Goal: Transaction & Acquisition: Purchase product/service

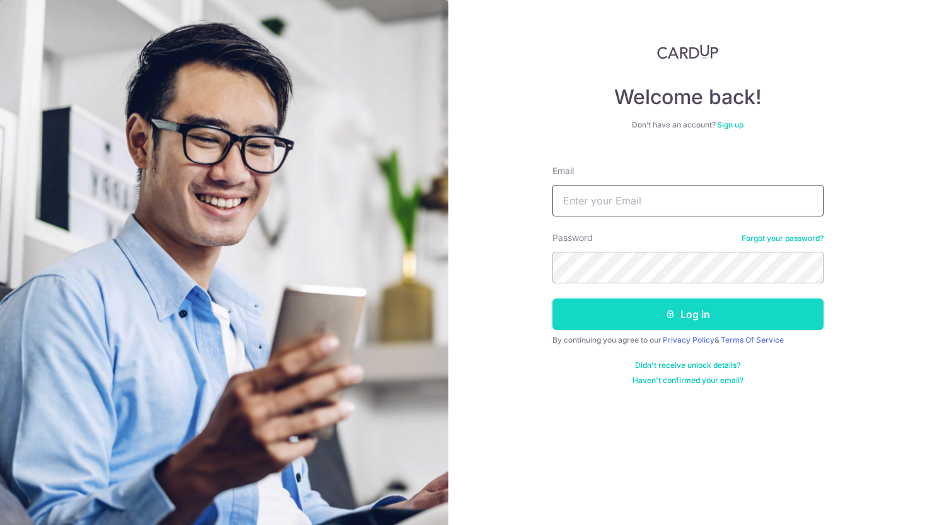
type input "[EMAIL_ADDRESS][DOMAIN_NAME]"
click at [611, 328] on button "Log in" at bounding box center [688, 314] width 271 height 32
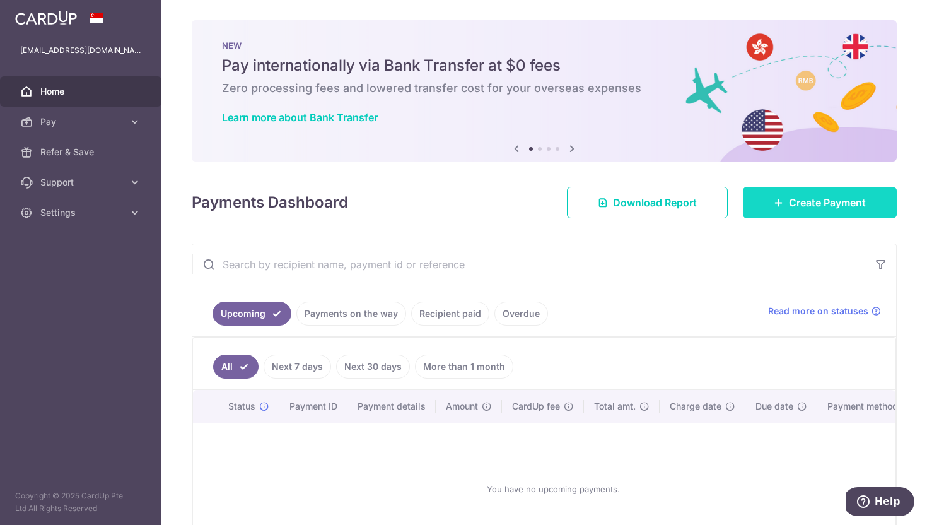
click at [779, 200] on icon at bounding box center [779, 202] width 10 height 10
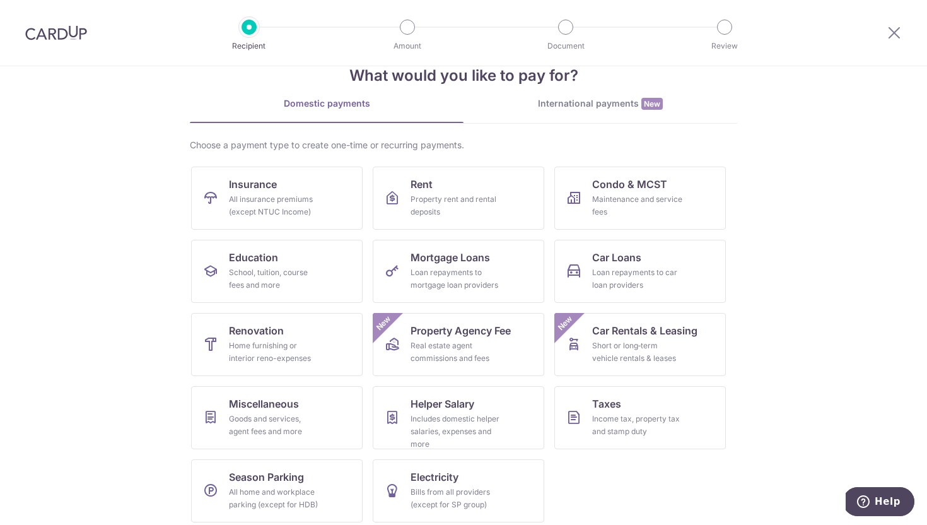
scroll to position [40, 0]
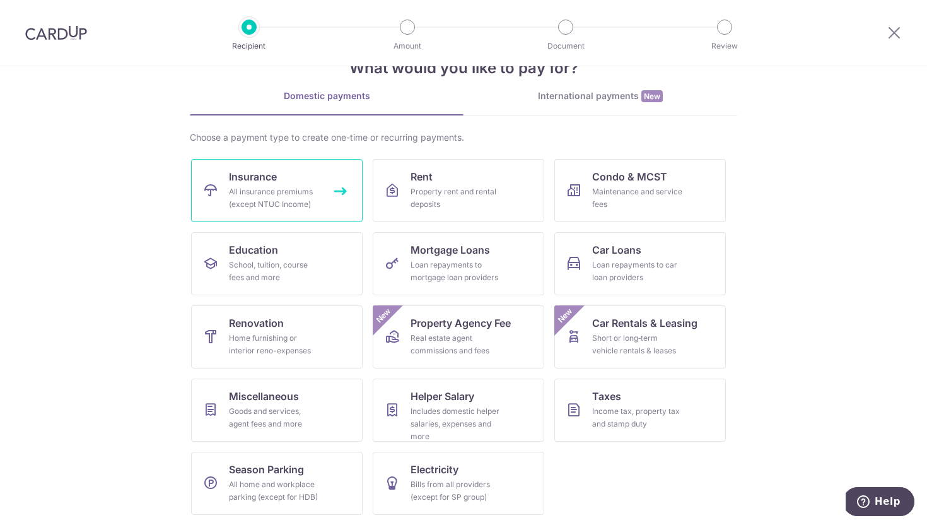
click at [296, 187] on div "All insurance premiums (except NTUC Income)" at bounding box center [274, 197] width 91 height 25
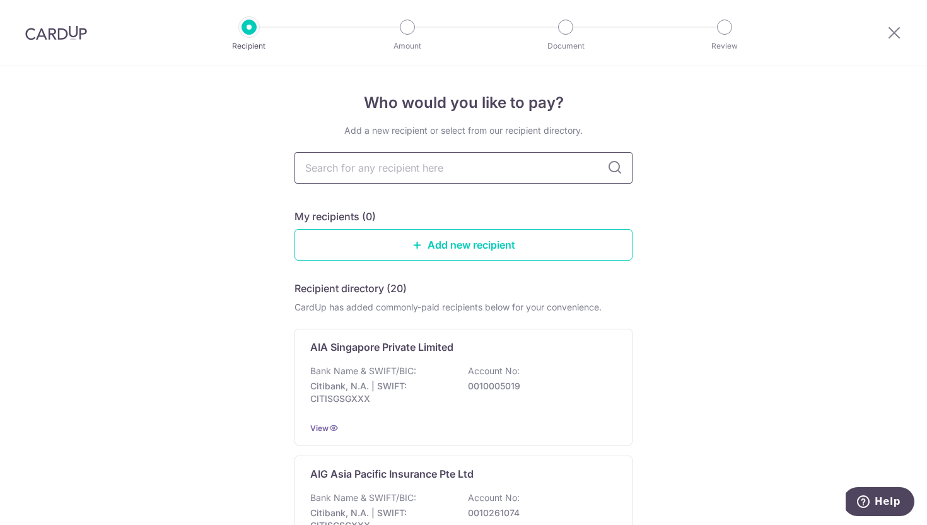
paste input "Manulife Singapore Pte Ltd"
type input "Manulife Singapore Pte Ltd"
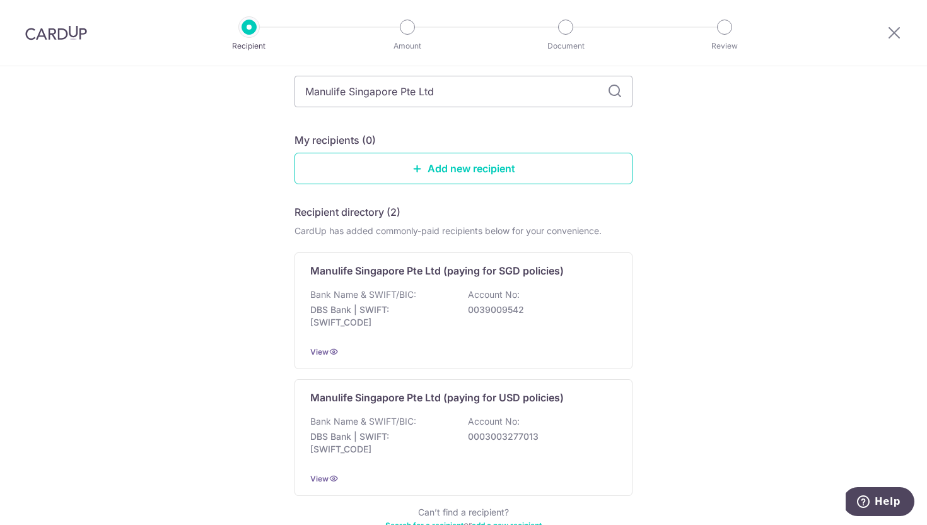
scroll to position [88, 0]
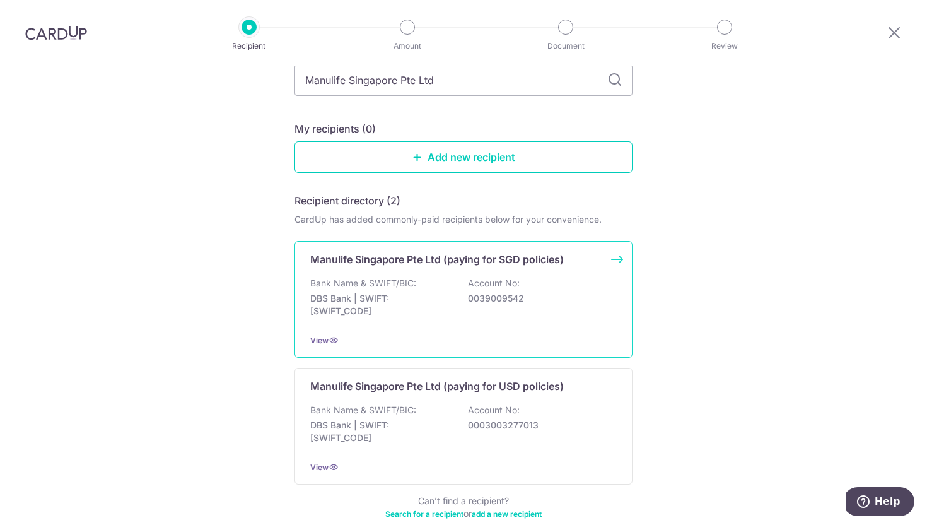
click at [459, 264] on p "Manulife Singapore Pte Ltd (paying for SGD policies)" at bounding box center [437, 259] width 254 height 15
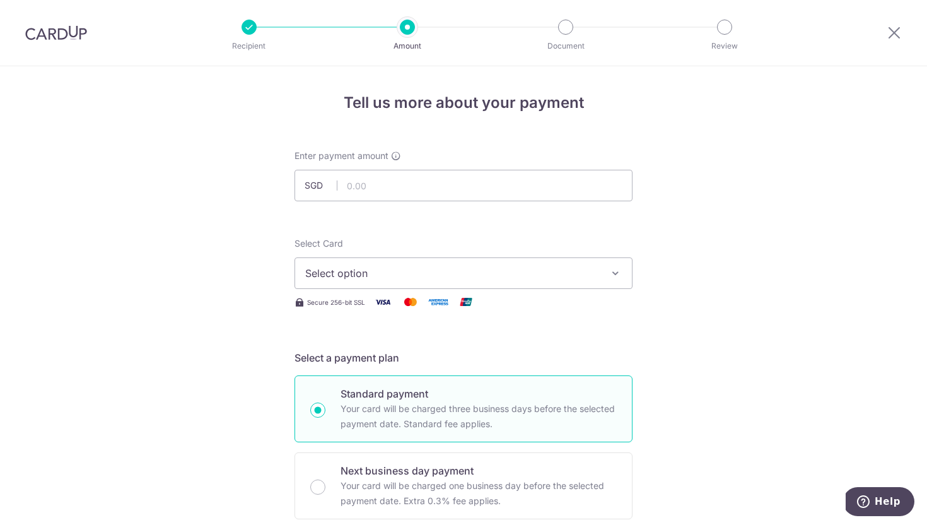
click at [495, 275] on span "Select option" at bounding box center [452, 273] width 294 height 15
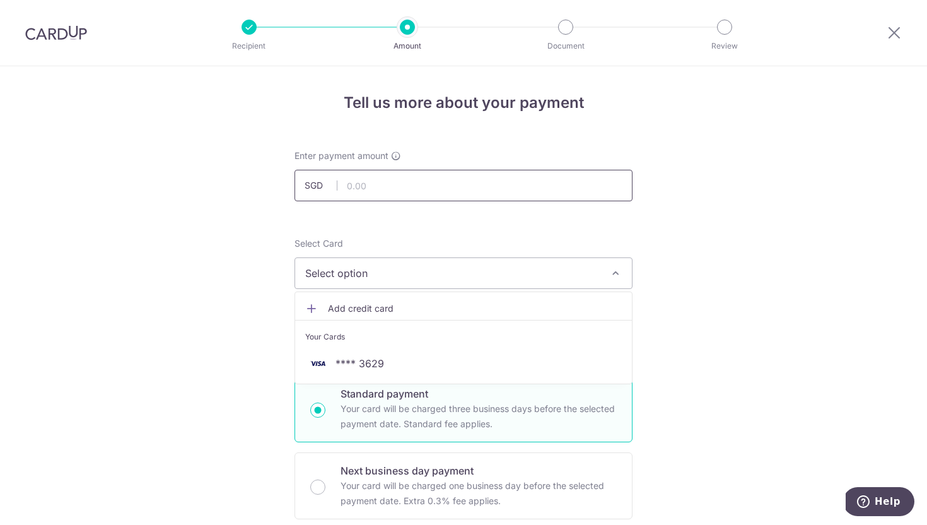
click at [448, 190] on input "text" at bounding box center [464, 186] width 338 height 32
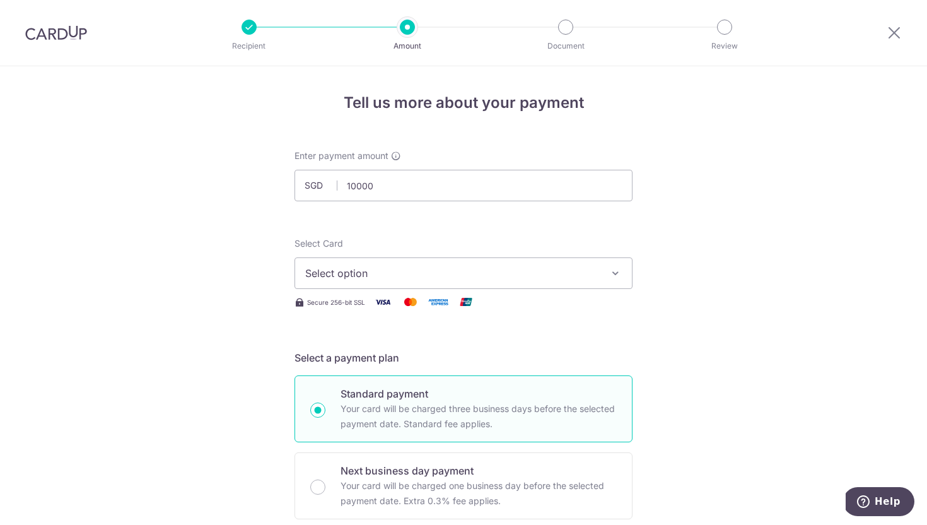
type input "10,000.00"
click at [343, 274] on span "Select option" at bounding box center [452, 273] width 294 height 15
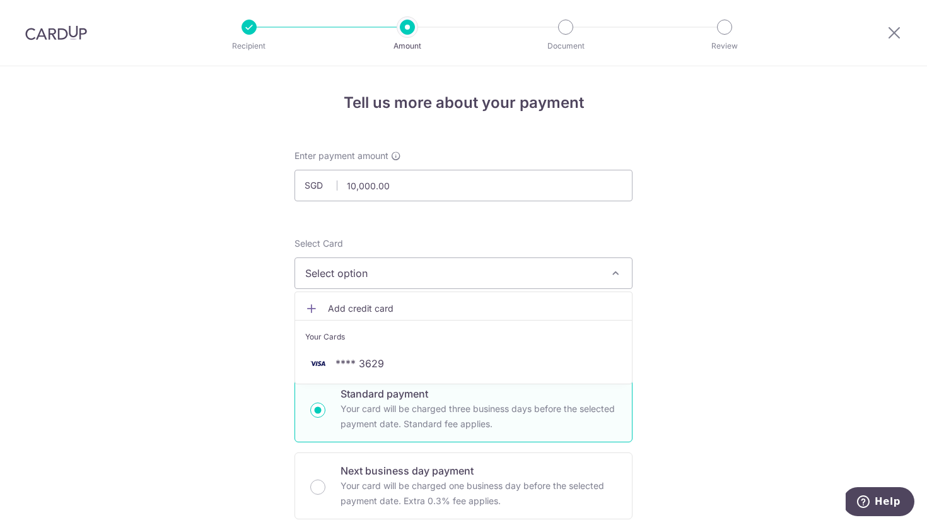
click at [320, 306] on link "Add credit card" at bounding box center [463, 308] width 337 height 23
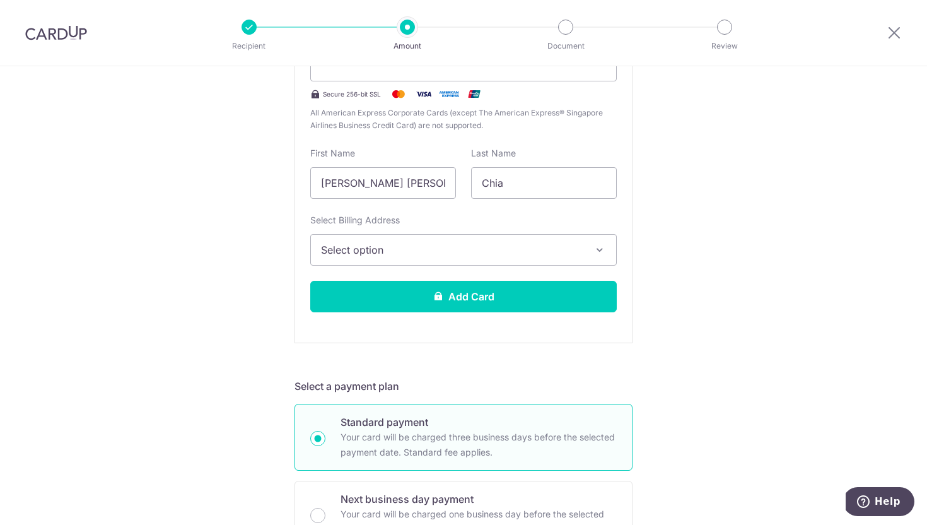
scroll to position [362, 0]
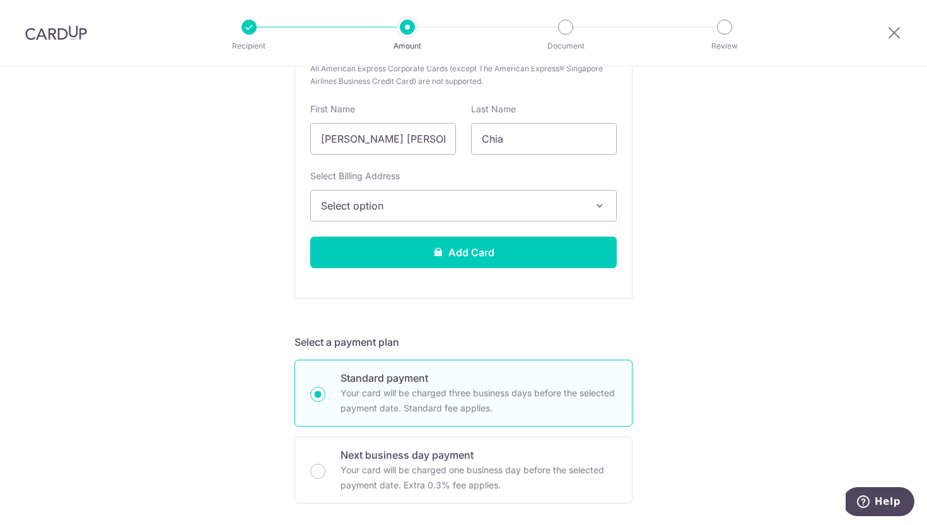
click at [515, 209] on span "Select option" at bounding box center [452, 205] width 262 height 15
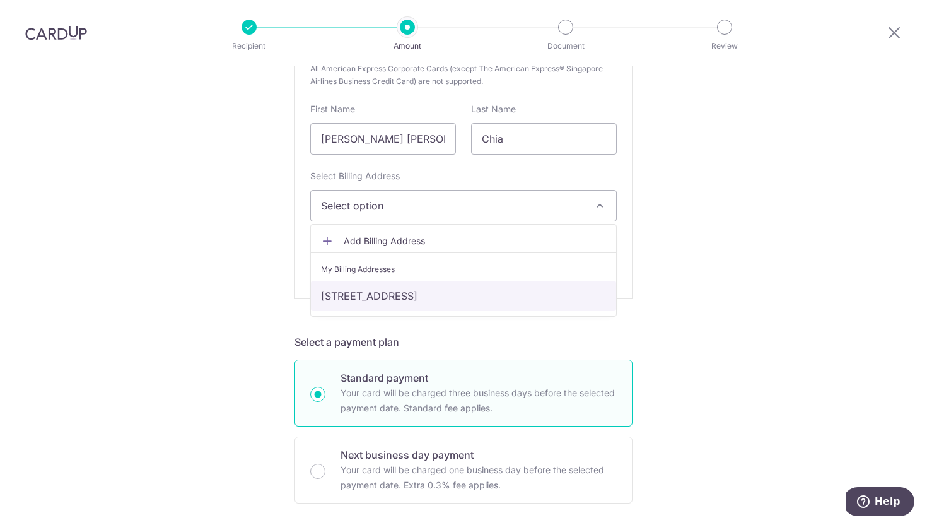
click at [435, 293] on link "129 Pasir ris grove, #02-12, Singapore, Singapore-518179" at bounding box center [463, 296] width 305 height 30
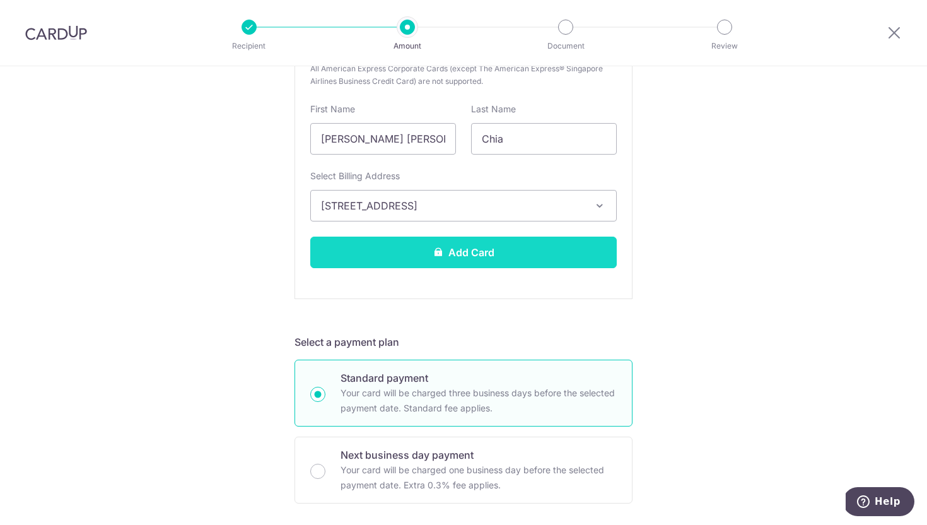
click at [462, 255] on button "Add Card" at bounding box center [463, 253] width 307 height 32
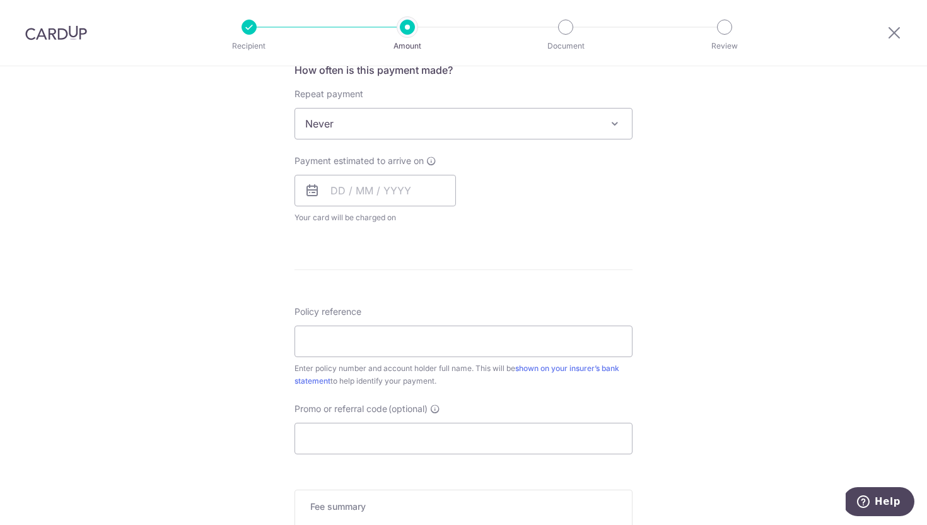
scroll to position [682, 0]
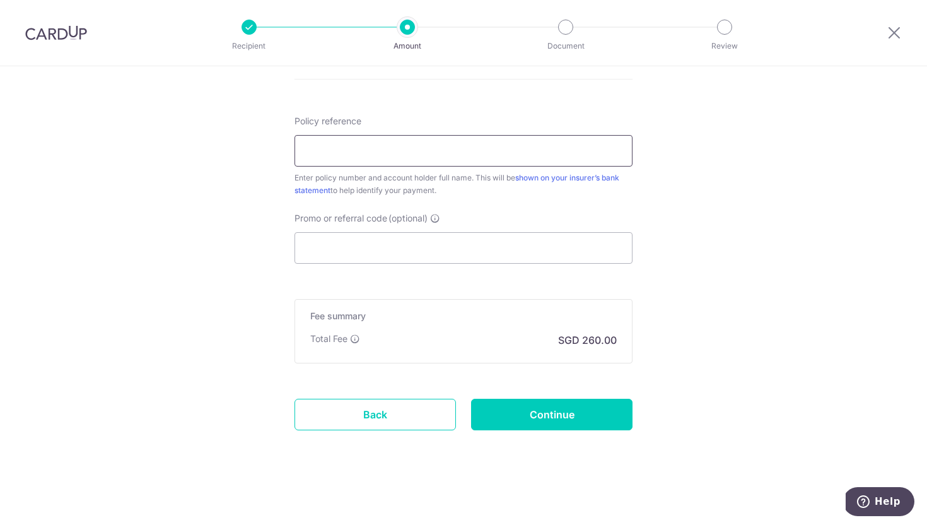
click at [363, 156] on input "Policy reference" at bounding box center [464, 151] width 338 height 32
paste input "2451071702"
type input "2451071702"
click at [348, 251] on input "Promo or referral code (optional)" at bounding box center [464, 248] width 338 height 32
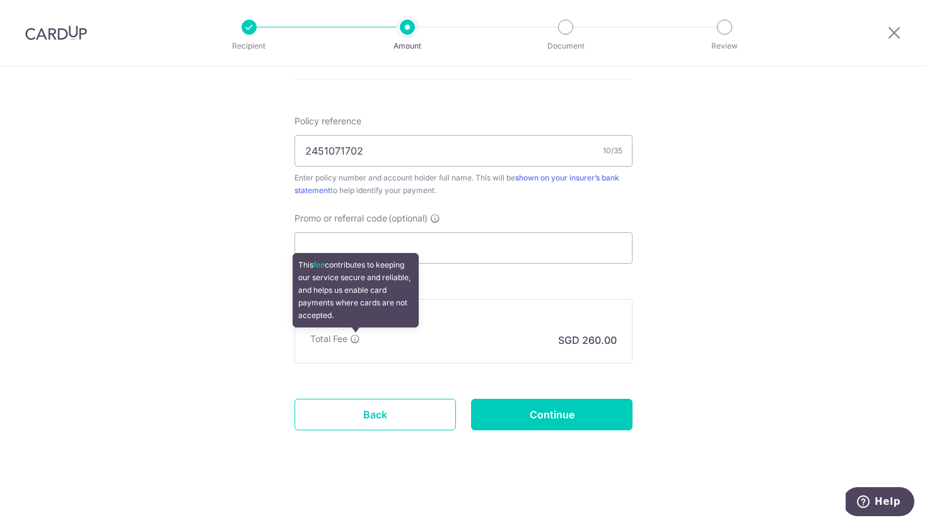
click at [353, 338] on icon at bounding box center [355, 339] width 10 height 10
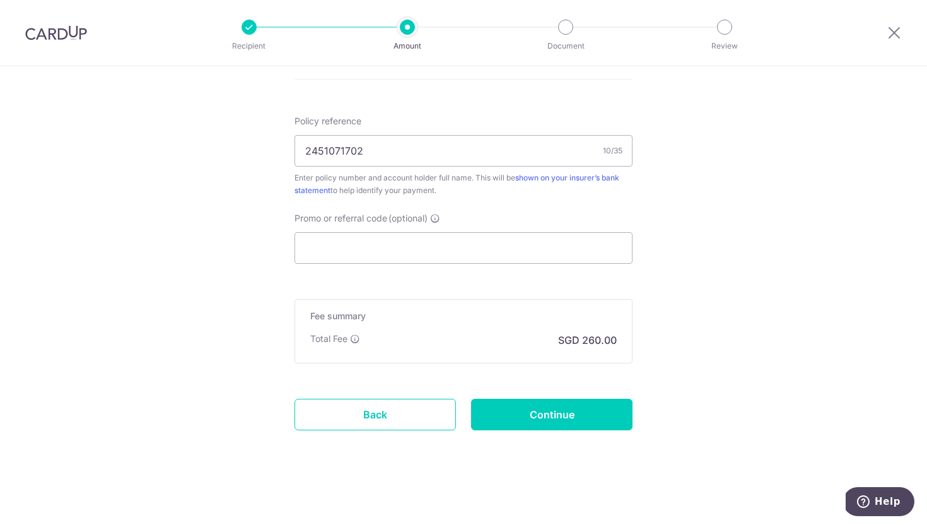
click at [509, 409] on input "Continue" at bounding box center [551, 415] width 161 height 32
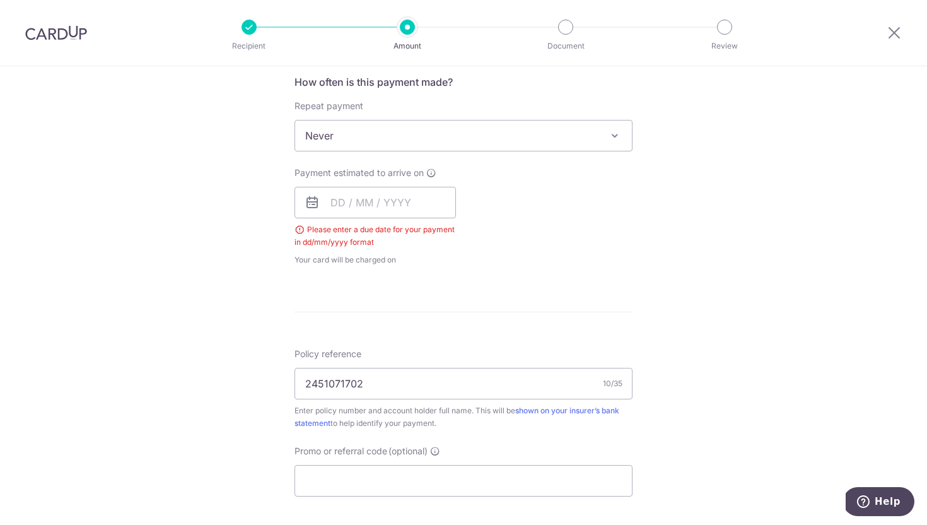
scroll to position [474, 0]
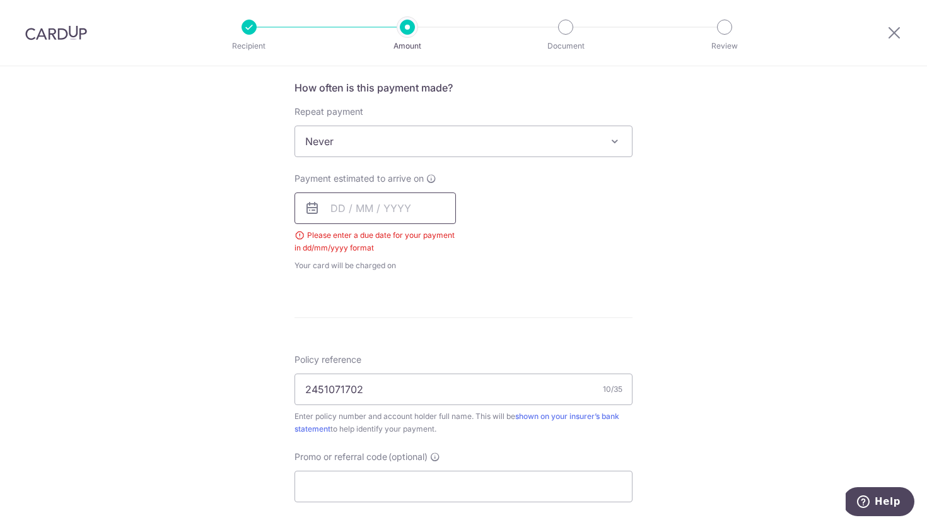
click at [340, 208] on input "text" at bounding box center [375, 208] width 161 height 32
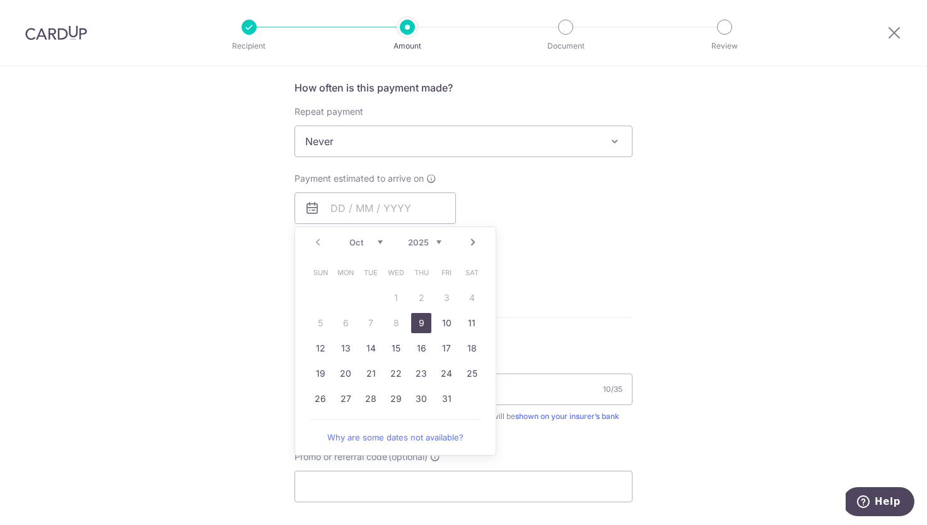
click at [425, 322] on link "9" at bounding box center [421, 323] width 20 height 20
type input "09/10/2025"
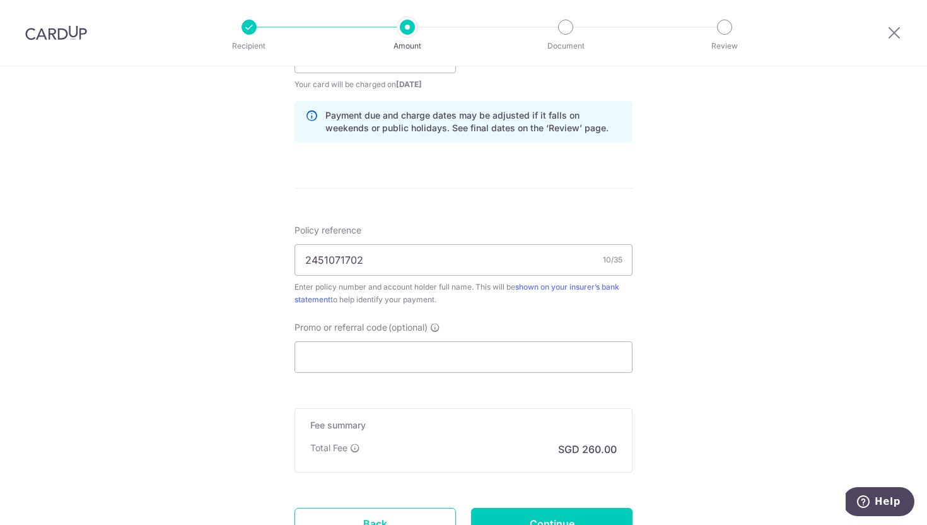
scroll to position [734, 0]
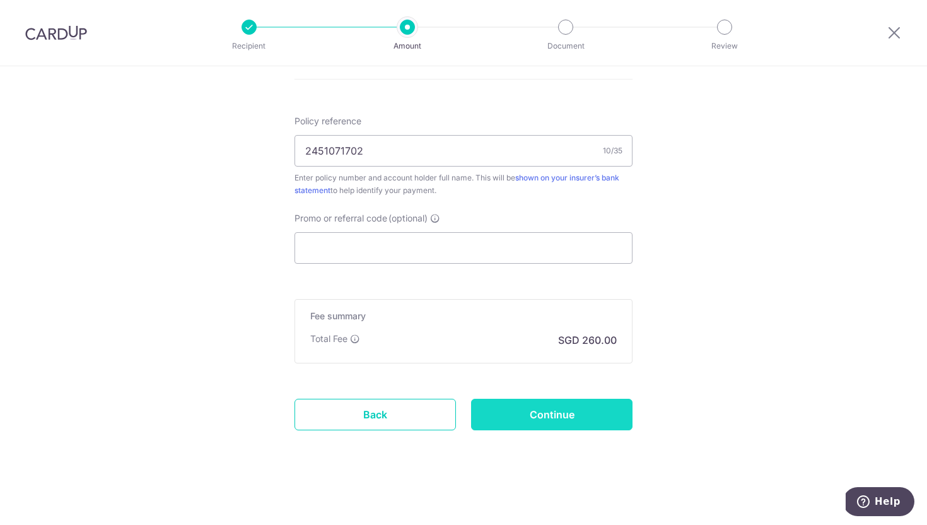
click at [548, 423] on input "Continue" at bounding box center [551, 415] width 161 height 32
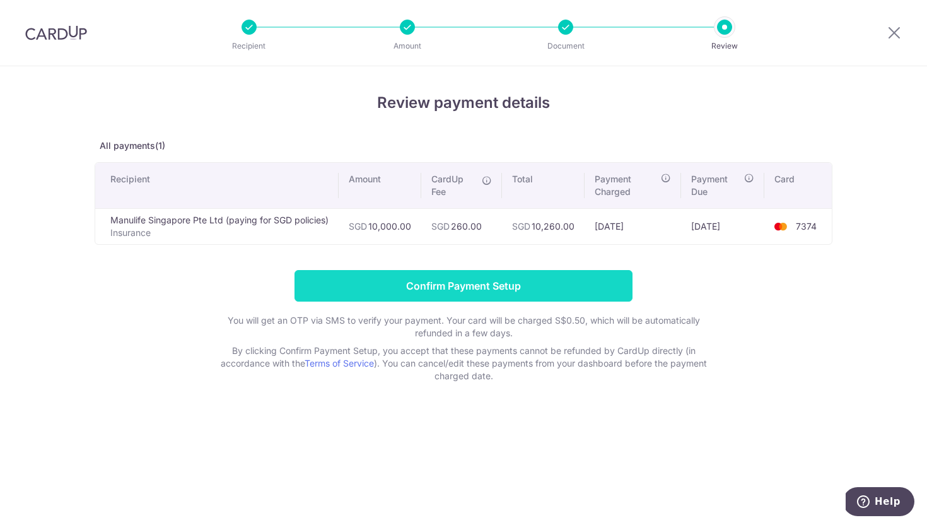
click at [542, 288] on input "Confirm Payment Setup" at bounding box center [464, 286] width 338 height 32
